Goal: Navigation & Orientation: Find specific page/section

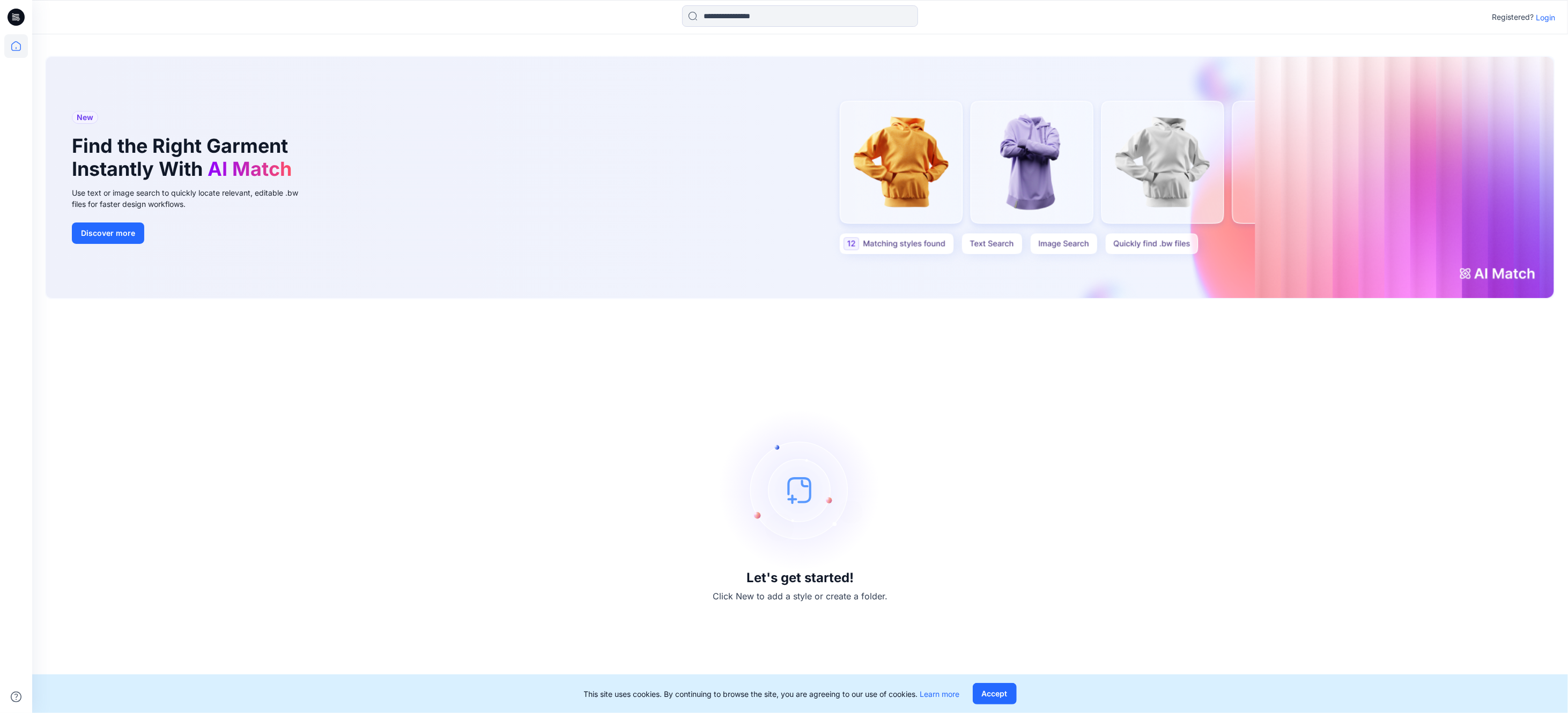
click at [1551, 17] on p "Login" at bounding box center [1545, 17] width 19 height 11
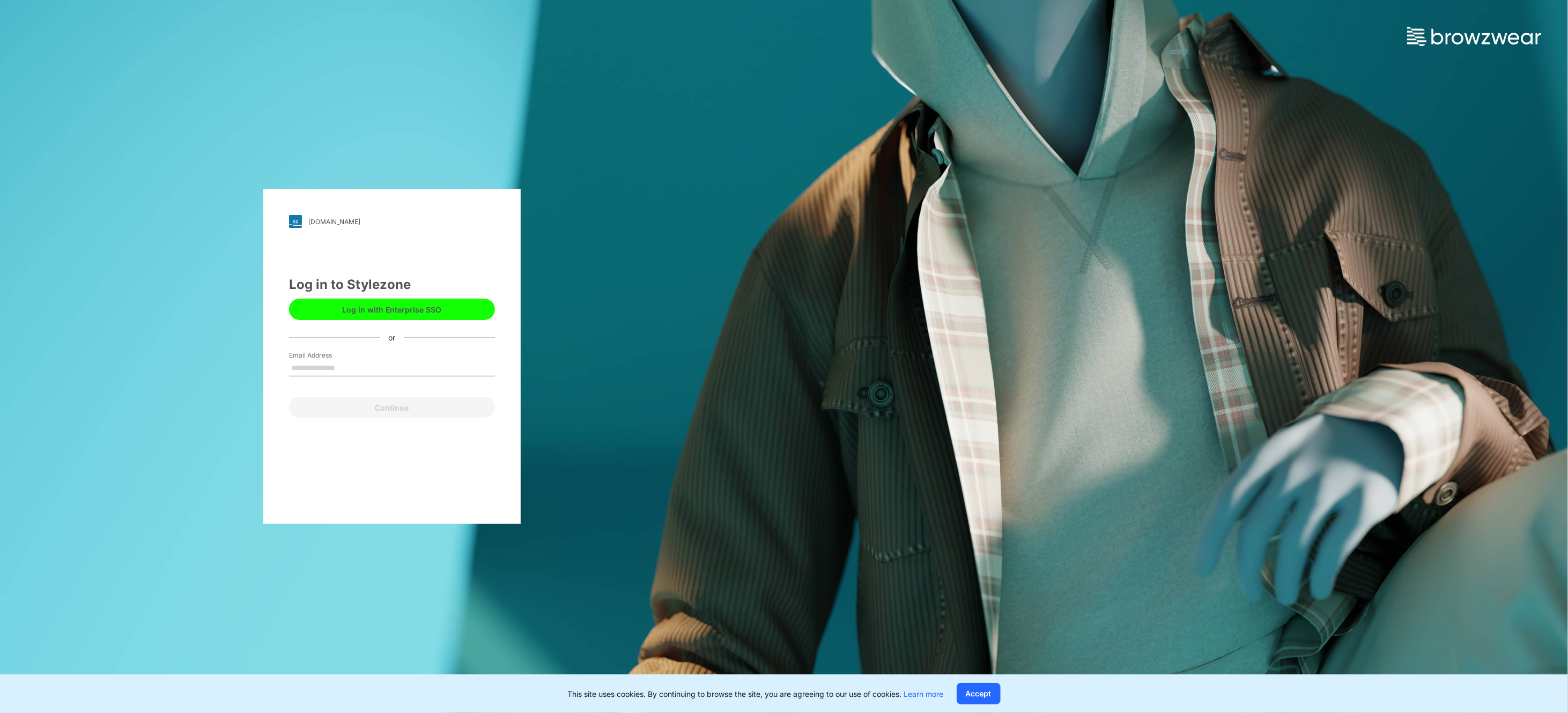
click at [319, 364] on input "Email Address" at bounding box center [391, 368] width 206 height 16
type input "**********"
click at [391, 404] on button "Continue" at bounding box center [391, 407] width 206 height 22
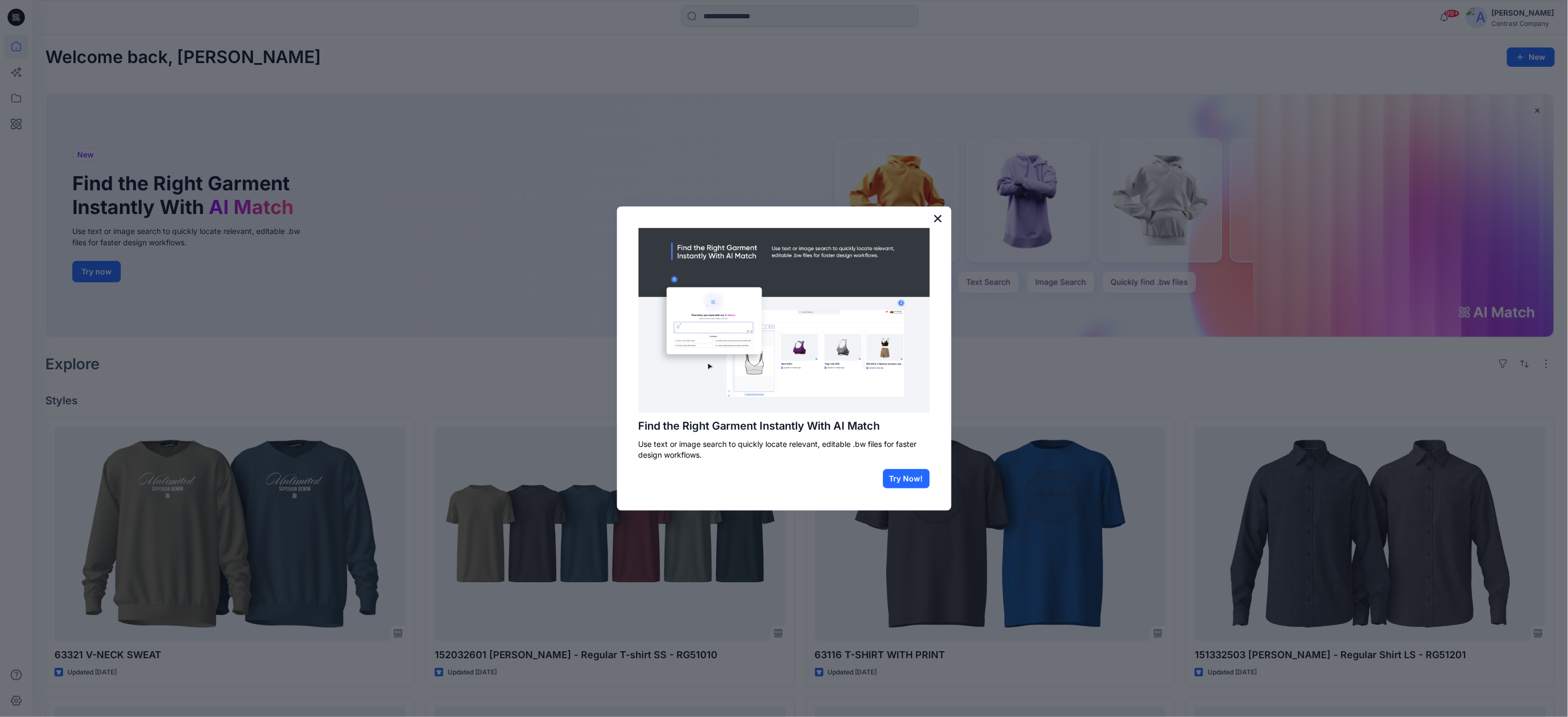
click at [941, 224] on button "×" at bounding box center [938, 219] width 10 height 17
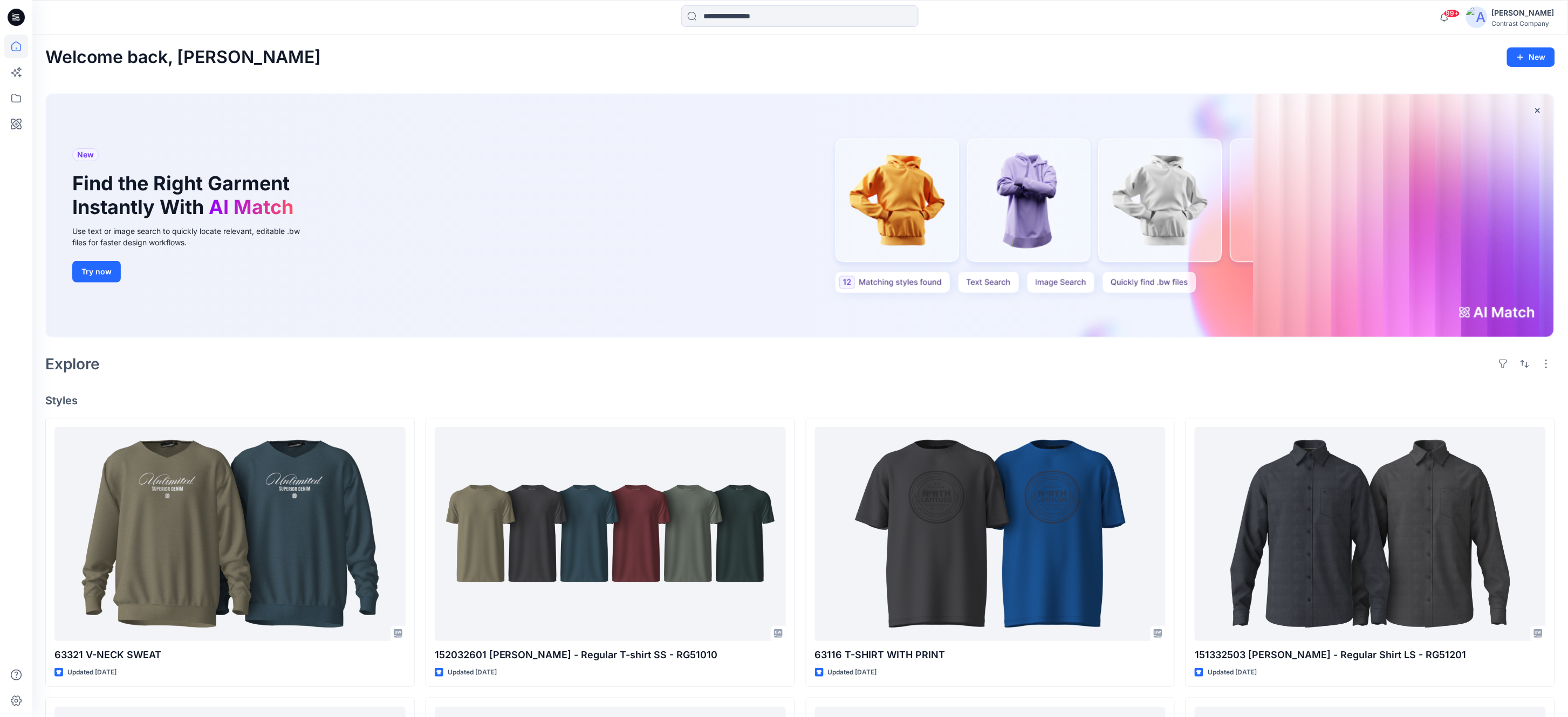
click at [19, 48] on icon at bounding box center [16, 46] width 23 height 23
click at [18, 48] on icon at bounding box center [16, 46] width 23 height 23
click at [13, 93] on icon at bounding box center [16, 98] width 23 height 23
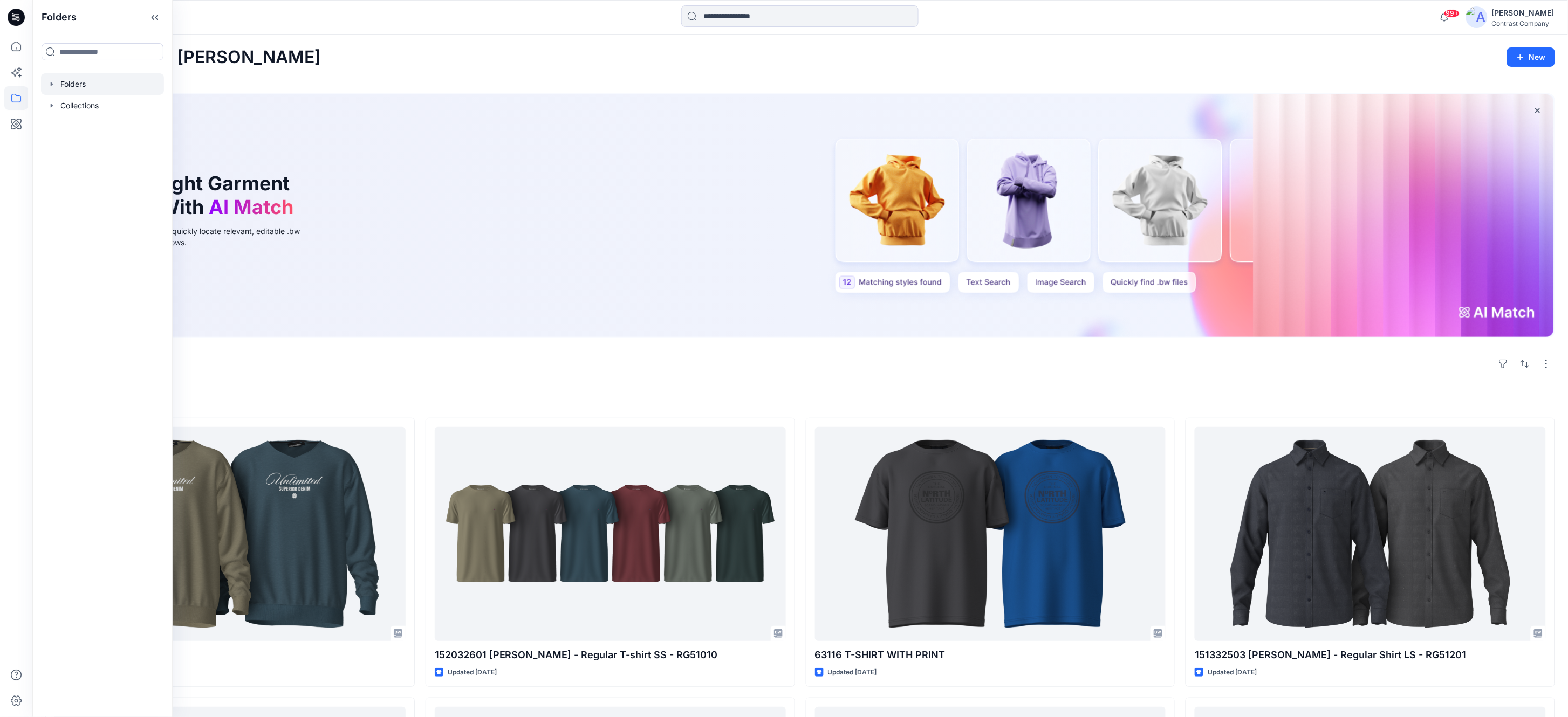
click at [52, 82] on icon "button" at bounding box center [52, 84] width 9 height 9
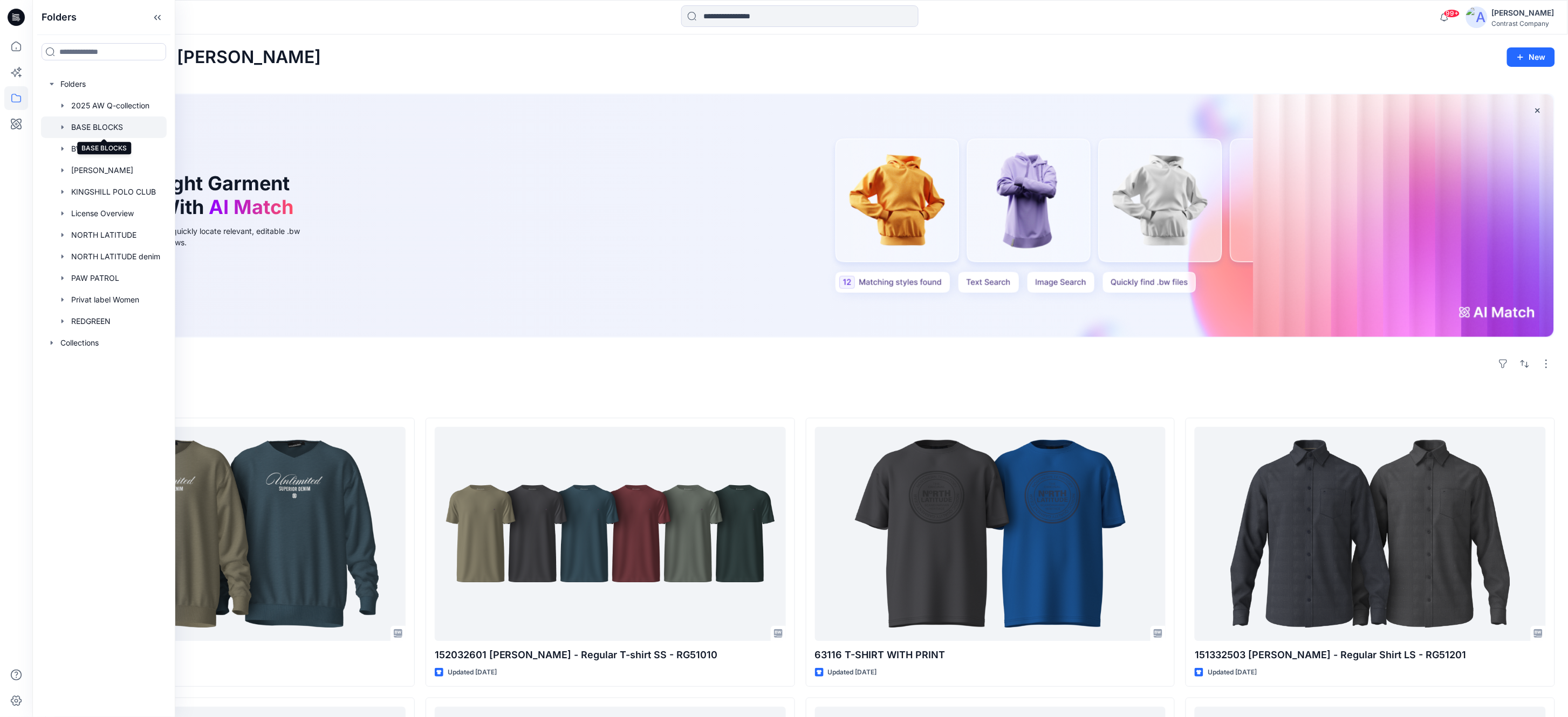
click at [106, 120] on div at bounding box center [103, 127] width 125 height 22
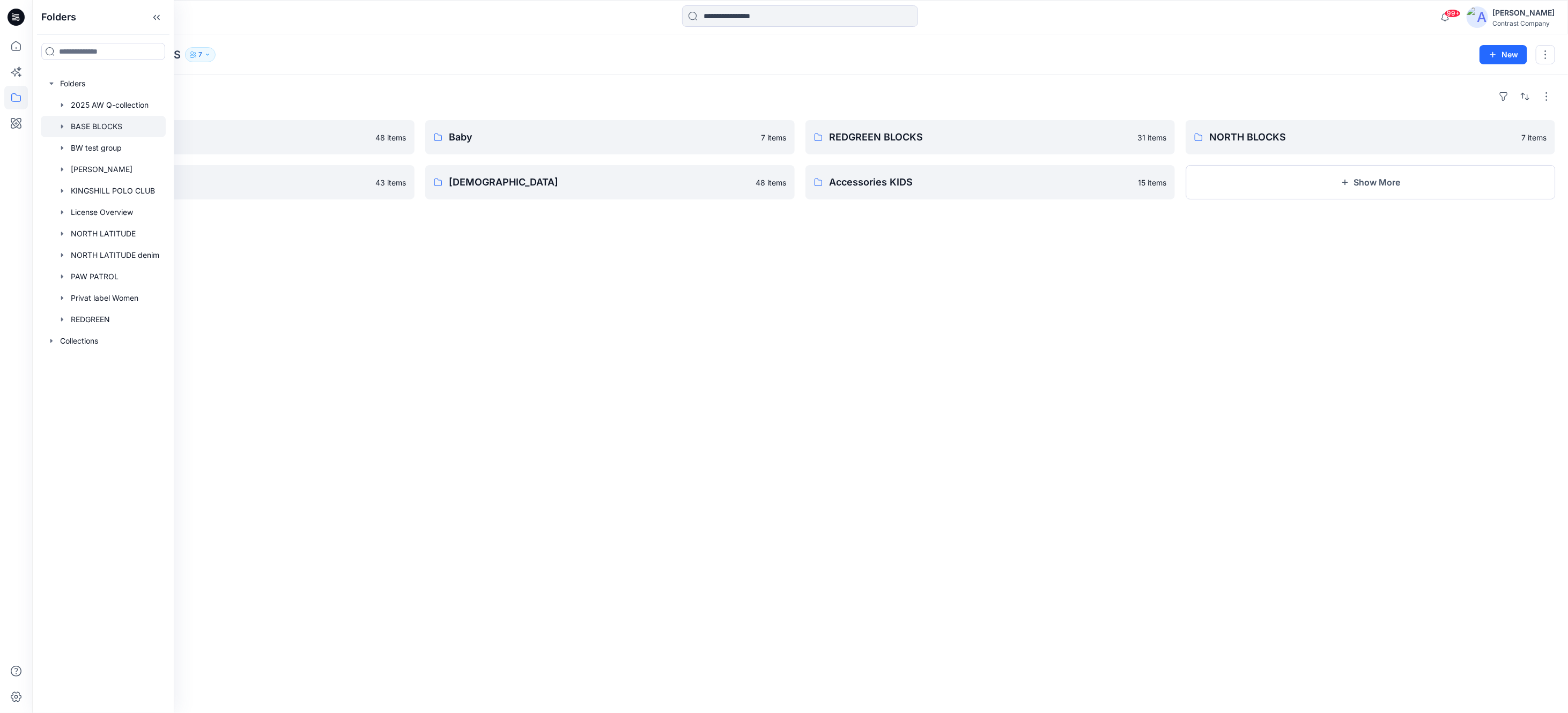
click at [236, 83] on div "Folders Men 48 items Kids 43 items Baby [DEMOGRAPHIC_DATA] items [DEMOGRAPHIC_D…" at bounding box center [799, 394] width 1535 height 638
